Goal: Task Accomplishment & Management: Complete application form

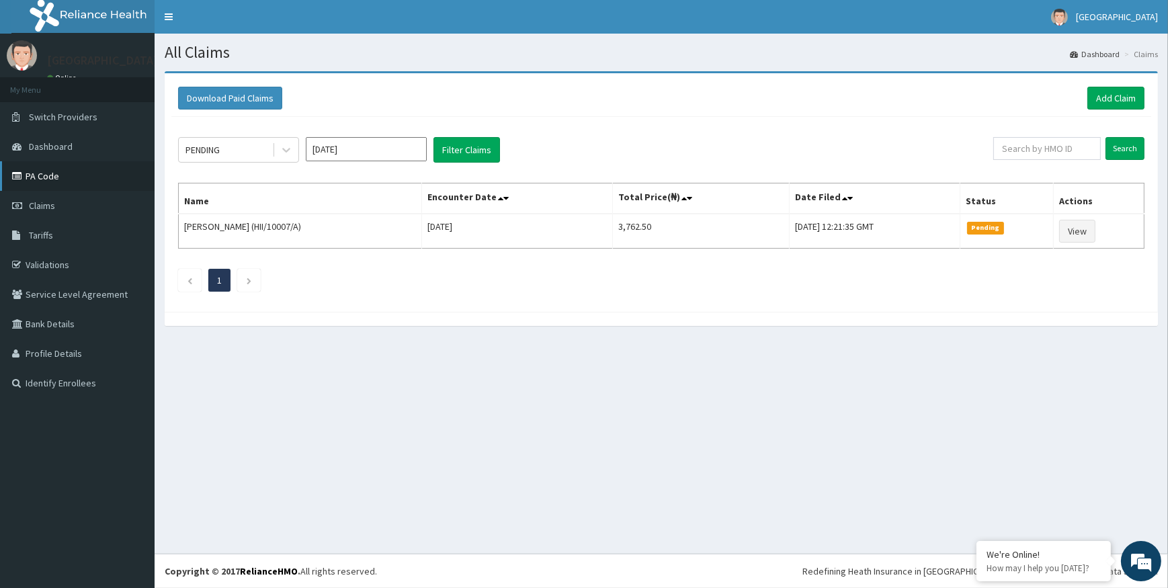
click at [36, 175] on link "PA Code" at bounding box center [77, 176] width 155 height 30
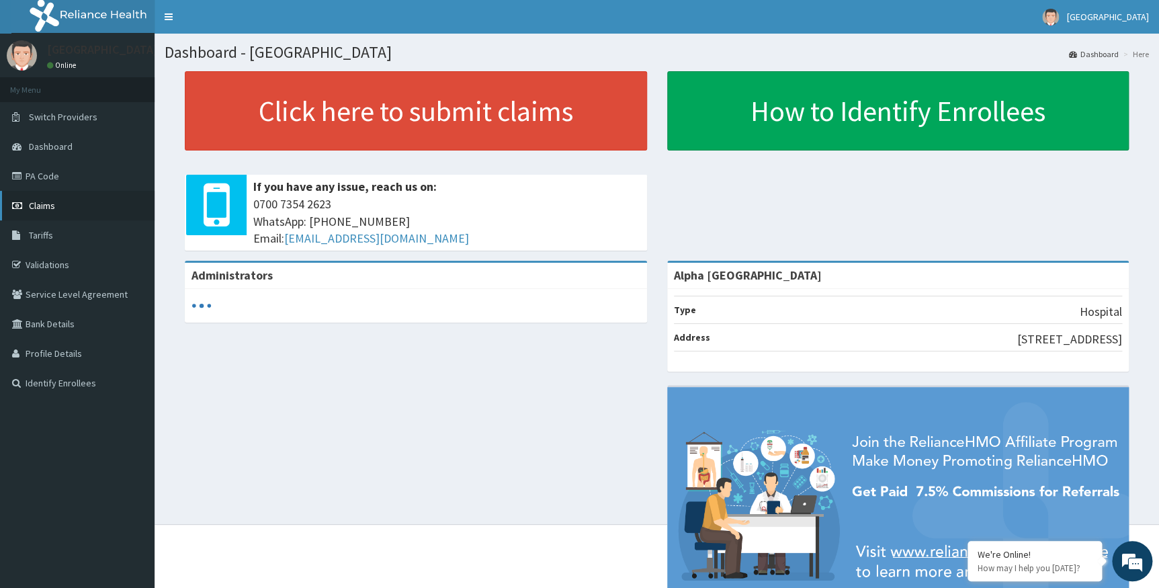
click at [54, 203] on span "Claims" at bounding box center [42, 206] width 26 height 12
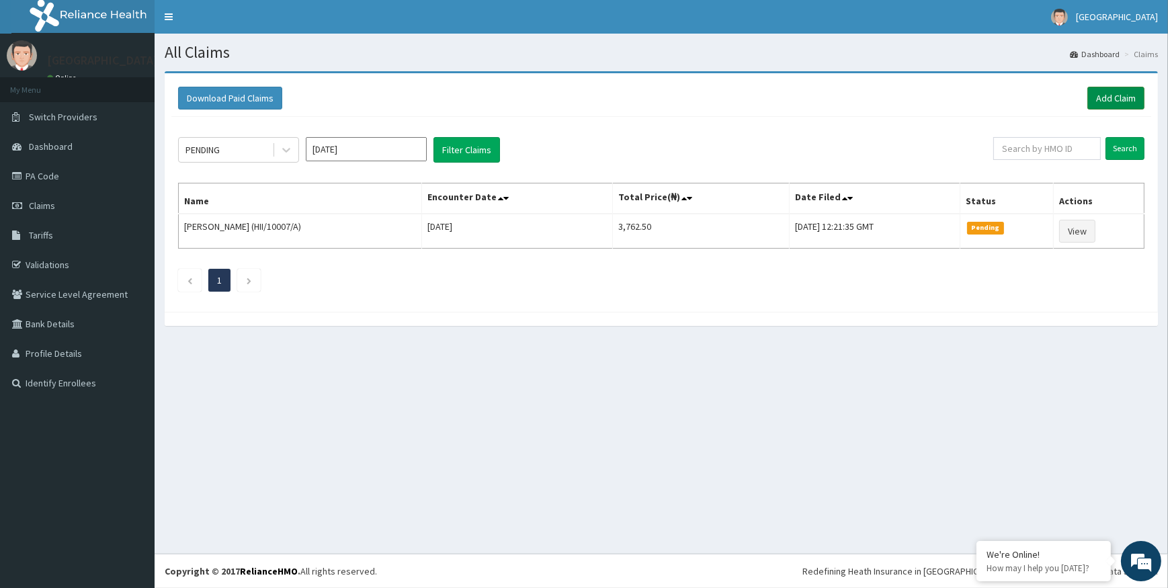
click at [1117, 100] on link "Add Claim" at bounding box center [1115, 98] width 57 height 23
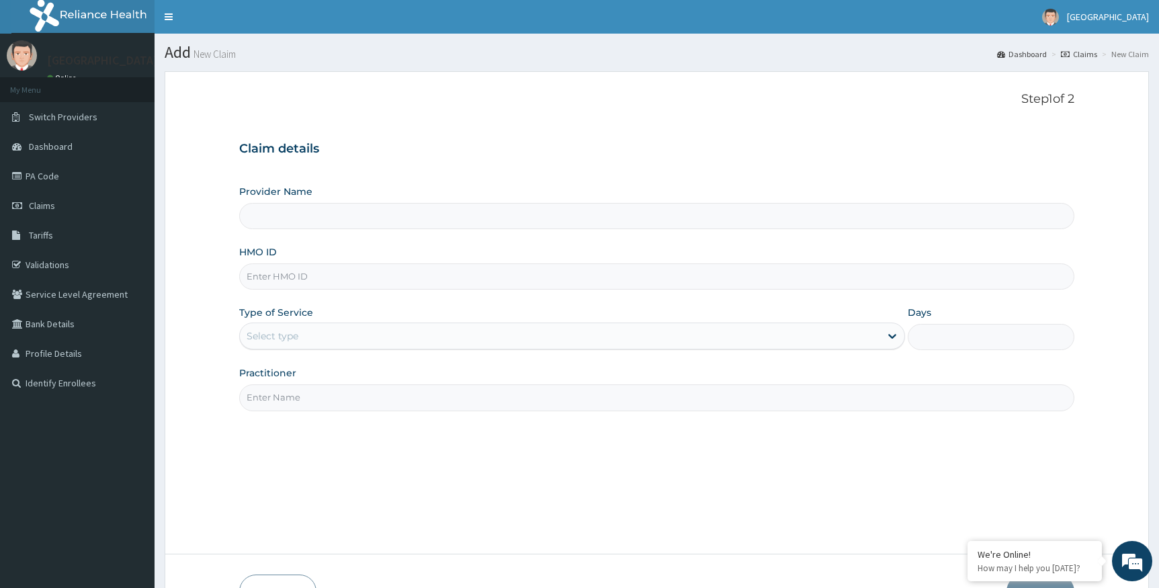
type input "Alpha Gorretti Hospital"
click at [276, 282] on input "HMO ID" at bounding box center [657, 276] width 836 height 26
paste input "stt/10432/c"
type input "stt/10432/c"
click at [348, 335] on div "Select type" at bounding box center [560, 336] width 641 height 22
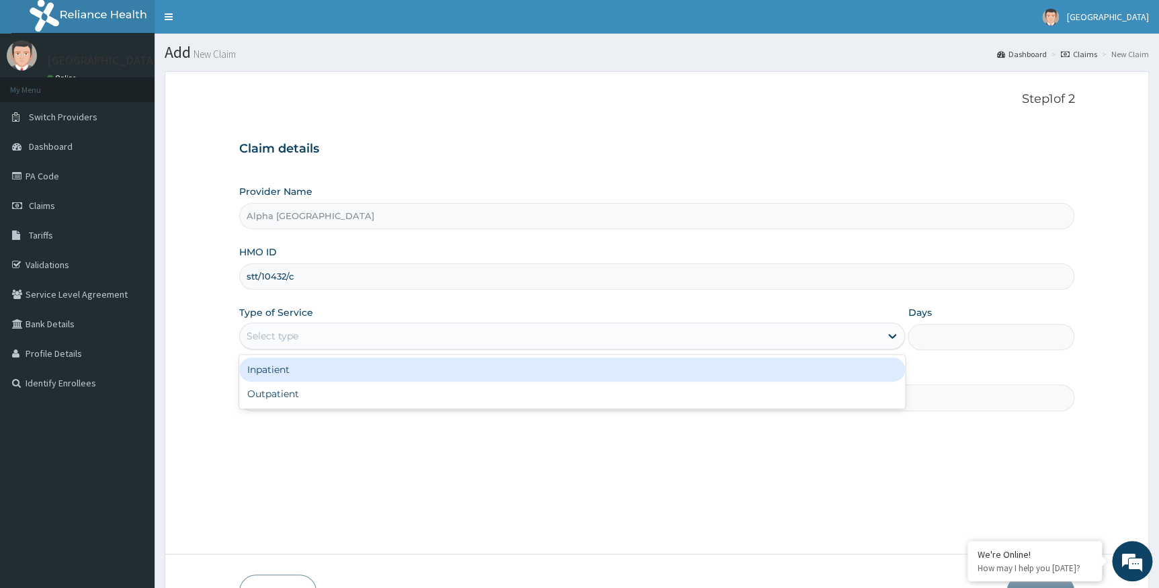
click at [295, 372] on div "Inpatient" at bounding box center [572, 370] width 667 height 24
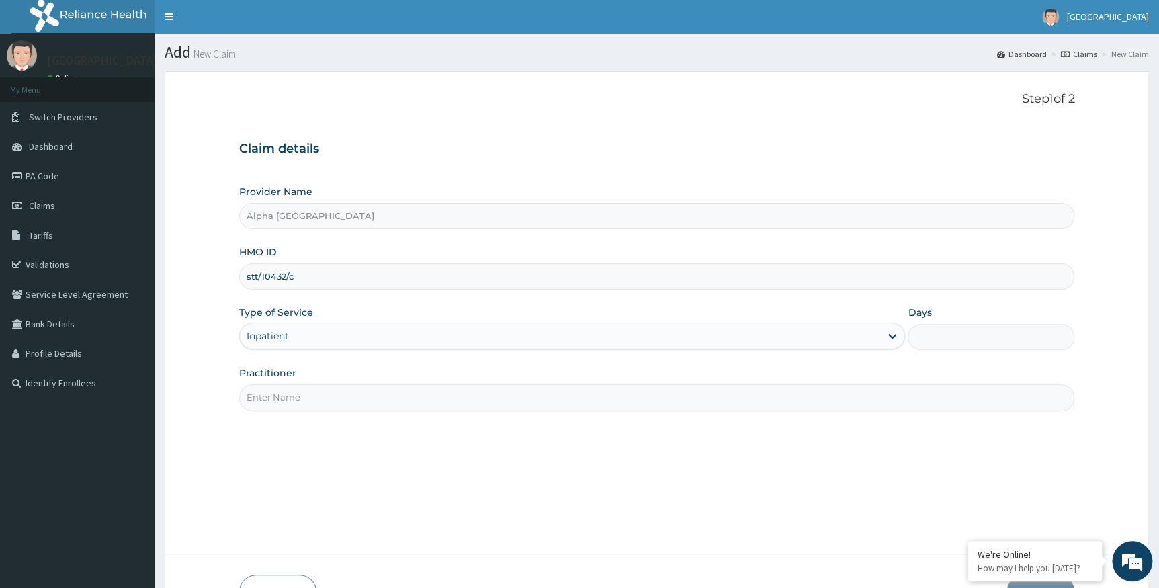
click at [956, 326] on input "Days" at bounding box center [991, 337] width 167 height 26
type input "1"
click at [295, 407] on input "Practitioner" at bounding box center [657, 397] width 836 height 26
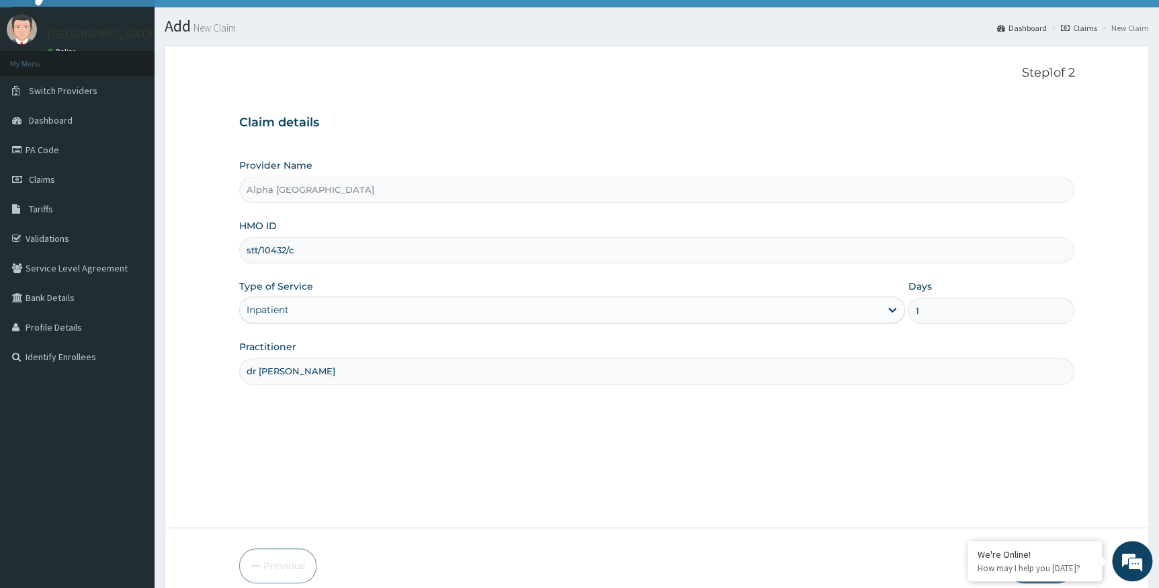
scroll to position [86, 0]
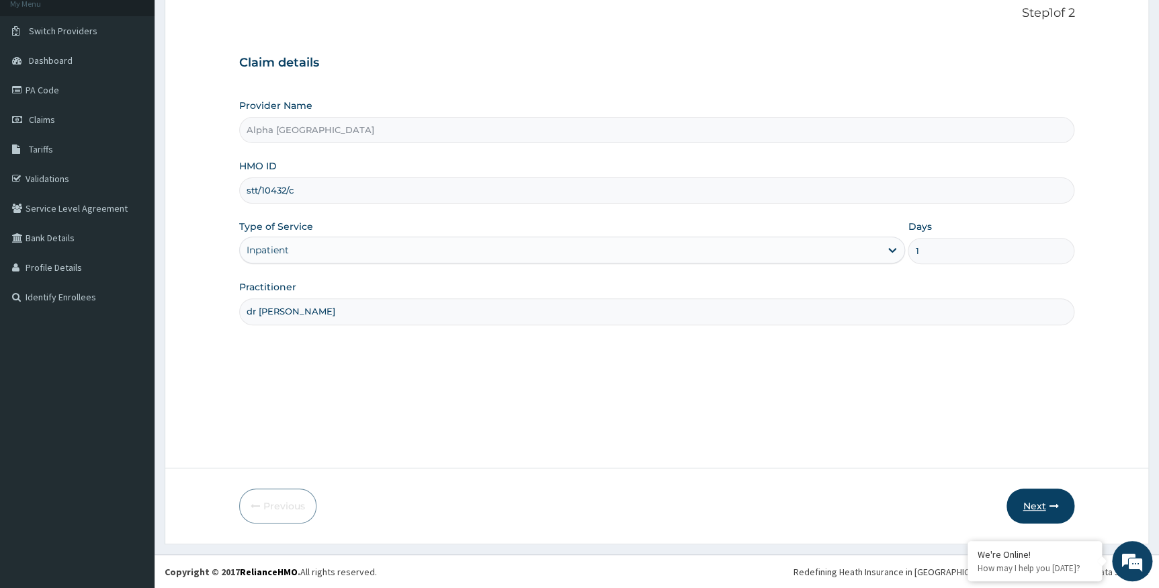
type input "dr adaukwu"
click at [1036, 504] on button "Next" at bounding box center [1041, 506] width 68 height 35
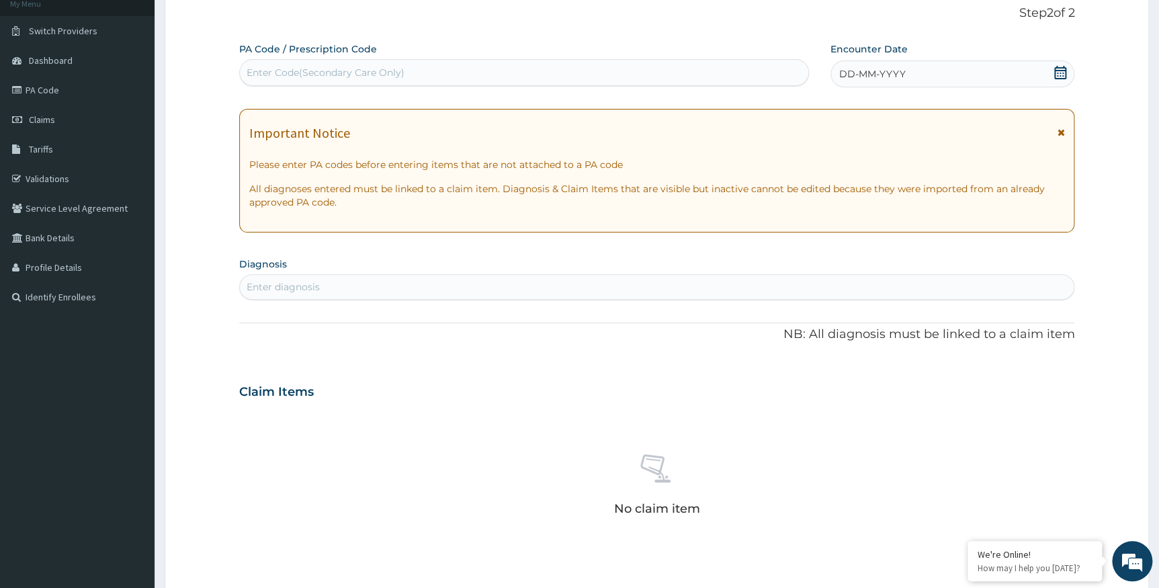
click at [371, 77] on div "Enter Code(Secondary Care Only)" at bounding box center [326, 72] width 158 height 13
paste input "PA/A7059A"
type input "PA/A7059A"
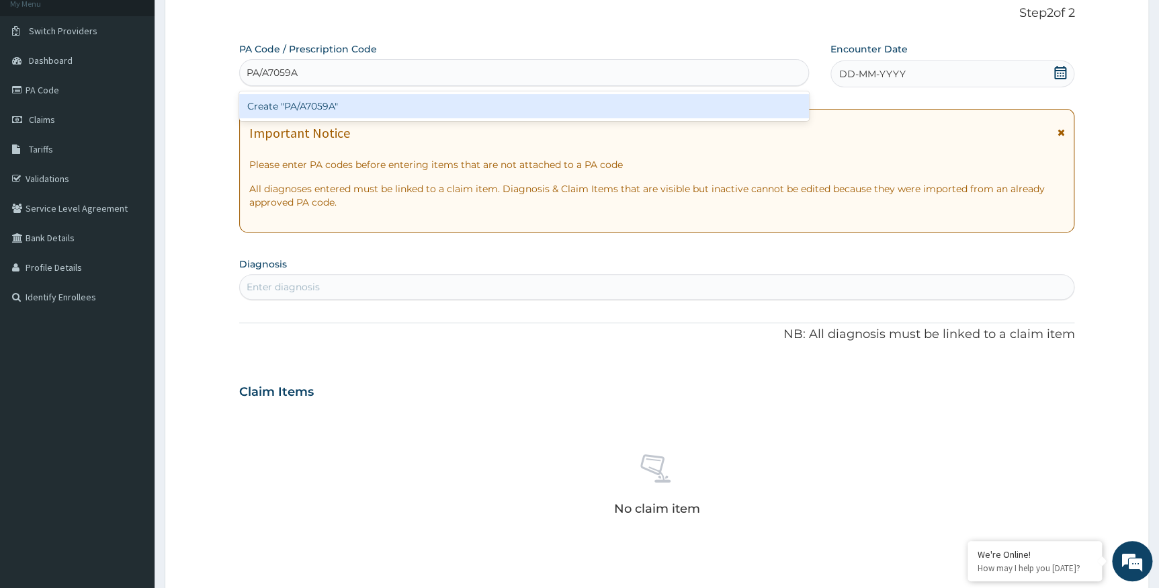
click at [376, 107] on div "Create "PA/A7059A"" at bounding box center [524, 106] width 570 height 24
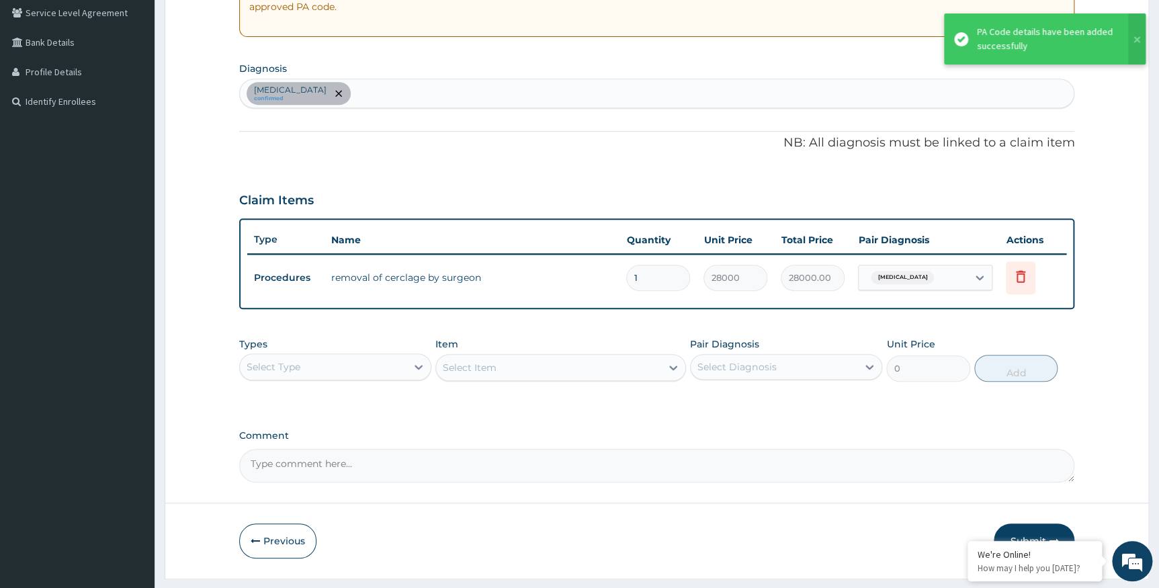
scroll to position [316, 0]
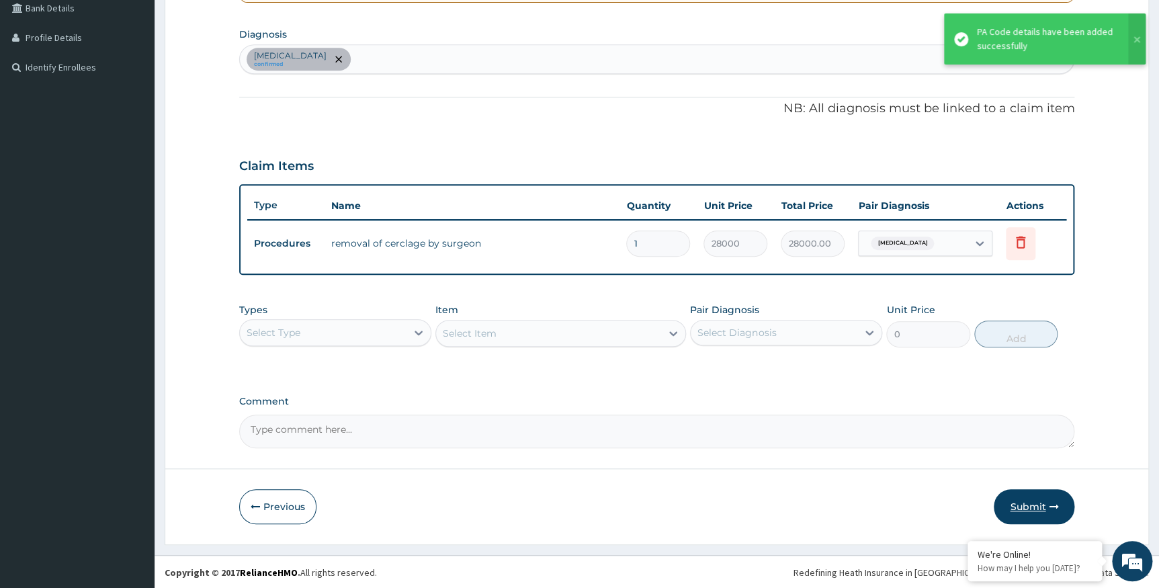
click at [1026, 503] on button "Submit" at bounding box center [1034, 506] width 81 height 35
